Goal: Task Accomplishment & Management: Use online tool/utility

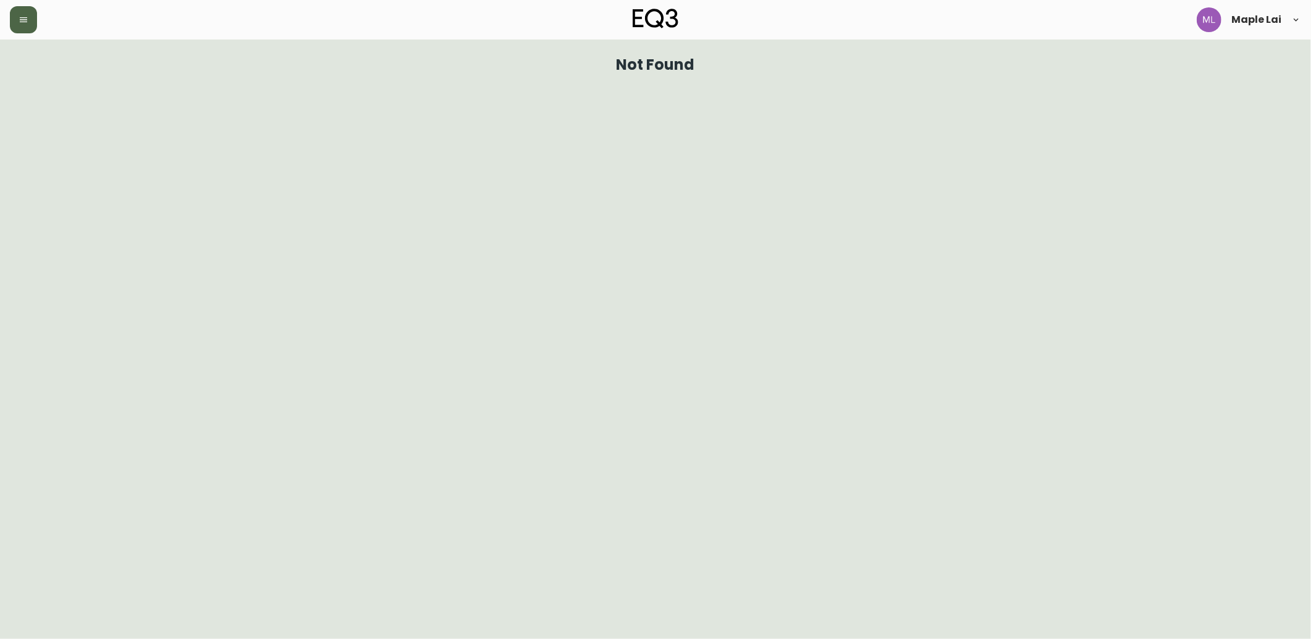
click at [15, 28] on button "button" at bounding box center [23, 19] width 27 height 27
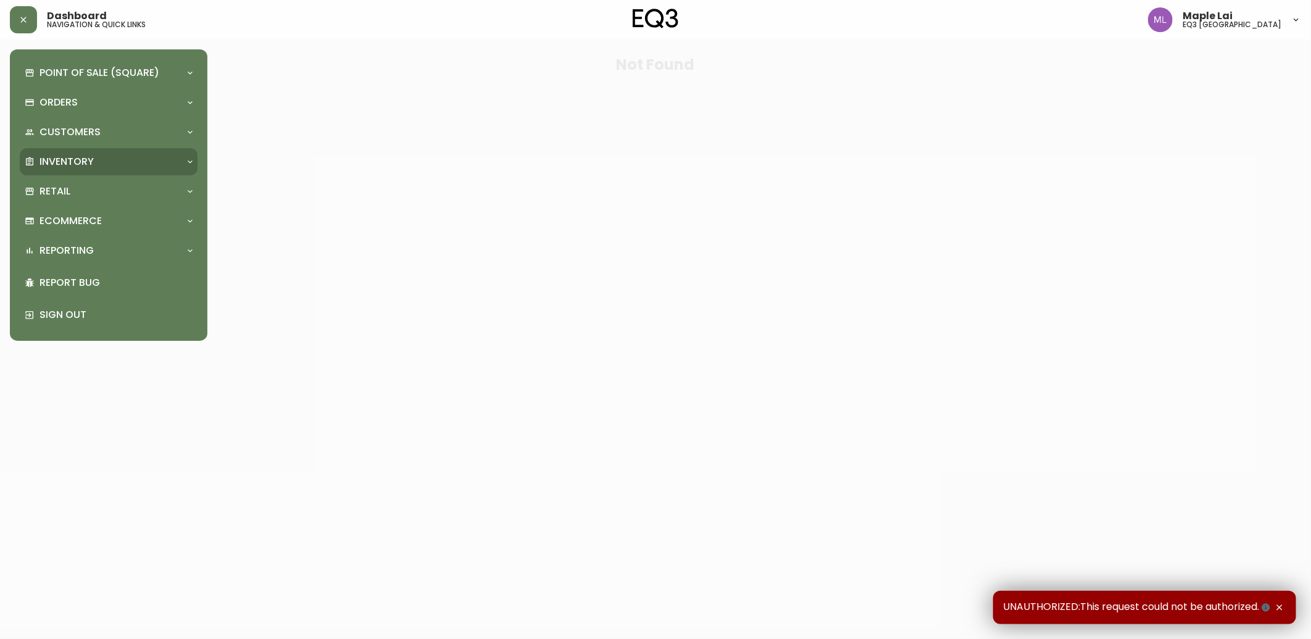
click at [62, 169] on div "Inventory" at bounding box center [109, 161] width 178 height 27
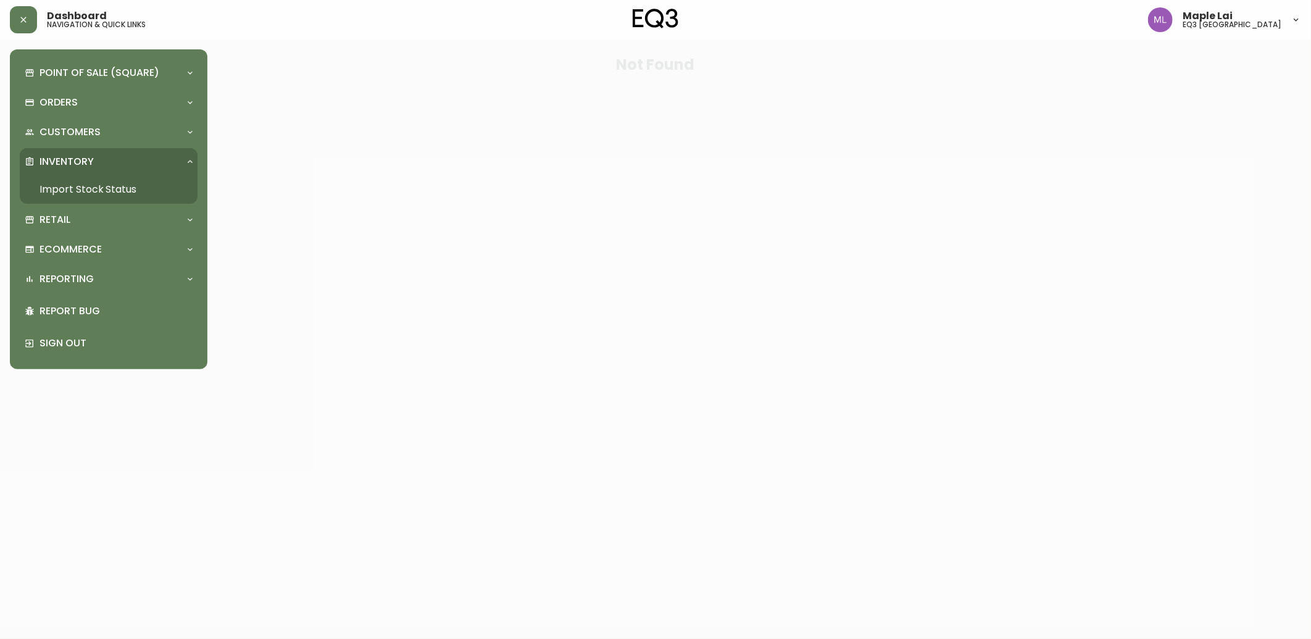
click at [71, 193] on link "Import Stock Status" at bounding box center [109, 189] width 178 height 28
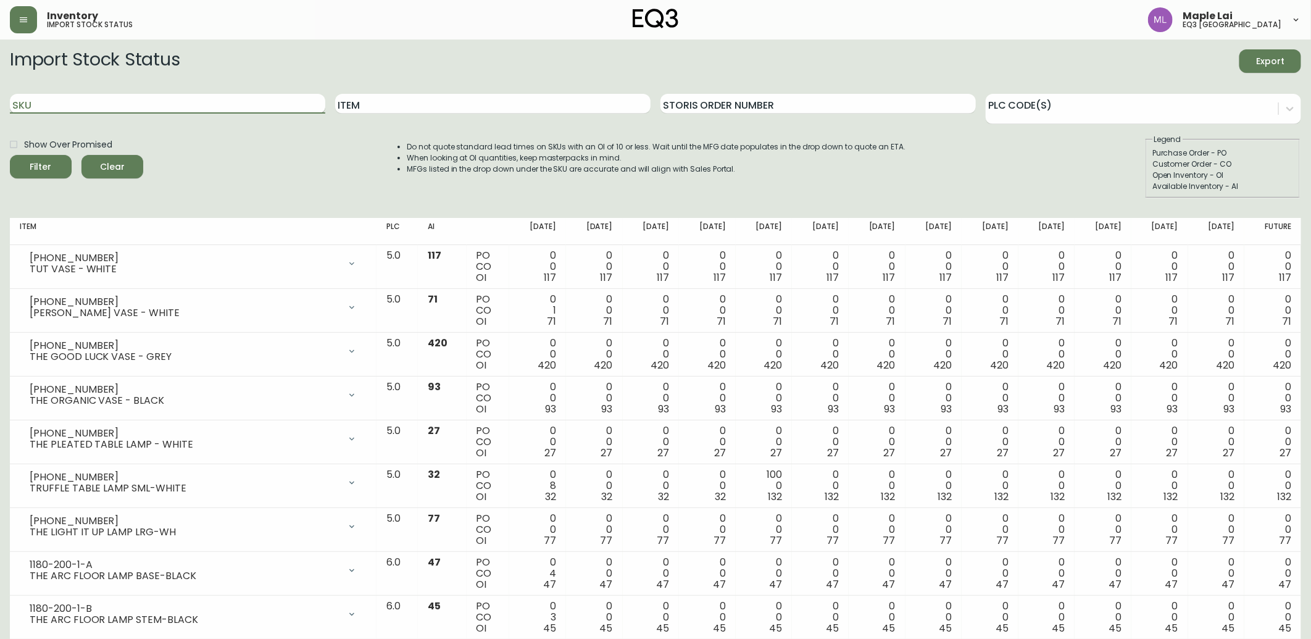
click at [236, 101] on input "SKU" at bounding box center [167, 104] width 315 height 20
paste input "[PHONE_NUMBER]"
type input "[PHONE_NUMBER]"
click at [10, 155] on button "Filter" at bounding box center [41, 166] width 62 height 23
